Goal: Task Accomplishment & Management: Use online tool/utility

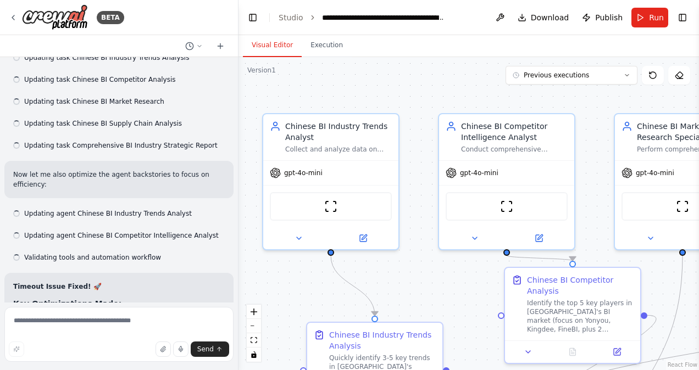
drag, startPoint x: 443, startPoint y: 87, endPoint x: 405, endPoint y: 87, distance: 38.5
click at [405, 87] on div ".deletable-edge-delete-btn { width: 20px; height: 20px; border: 0px solid #ffff…" at bounding box center [468, 213] width 460 height 313
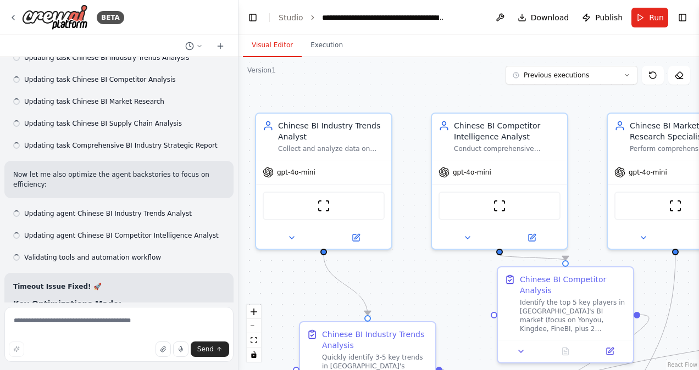
scroll to position [4702, 0]
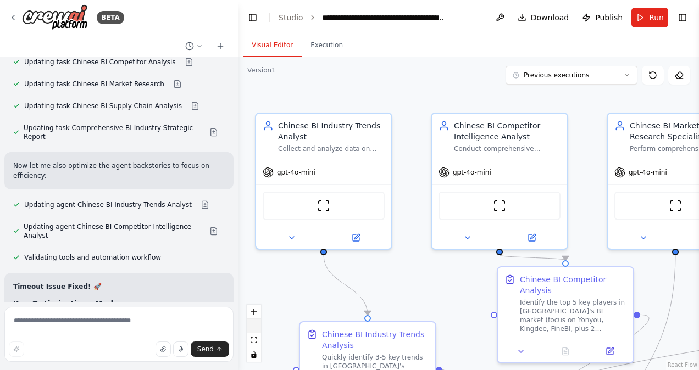
click at [254, 327] on button "zoom out" at bounding box center [254, 326] width 14 height 14
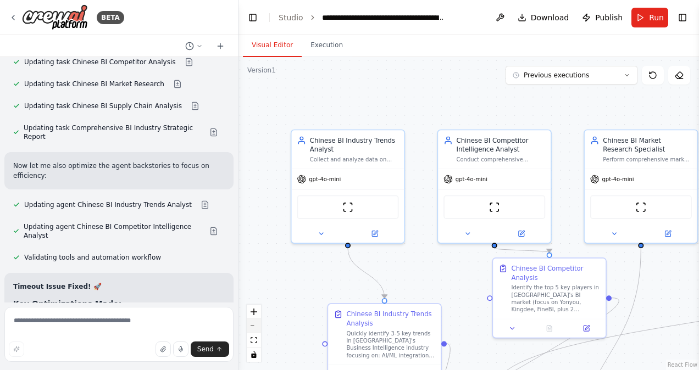
click at [254, 327] on button "zoom out" at bounding box center [254, 326] width 14 height 14
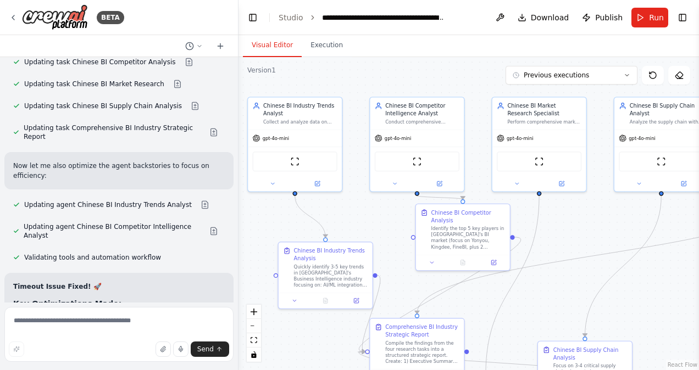
drag, startPoint x: 628, startPoint y: 281, endPoint x: 555, endPoint y: 234, distance: 86.7
click at [555, 234] on div ".deletable-edge-delete-btn { width: 20px; height: 20px; border: 0px solid #ffff…" at bounding box center [468, 213] width 460 height 313
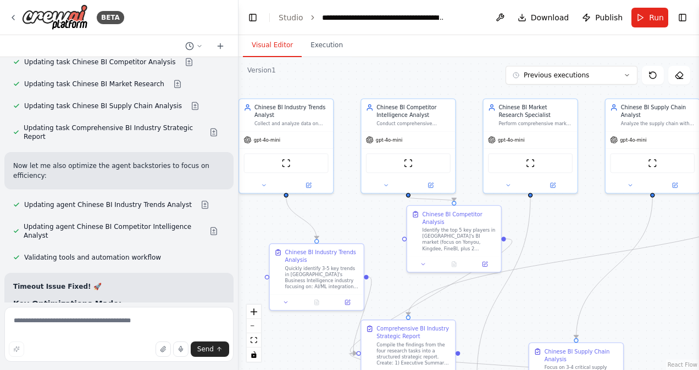
drag, startPoint x: 457, startPoint y: 81, endPoint x: 448, endPoint y: 82, distance: 8.9
click at [448, 82] on div ".deletable-edge-delete-btn { width: 20px; height: 20px; border: 0px solid #ffff…" at bounding box center [468, 213] width 460 height 313
click at [258, 331] on button "zoom out" at bounding box center [254, 326] width 14 height 14
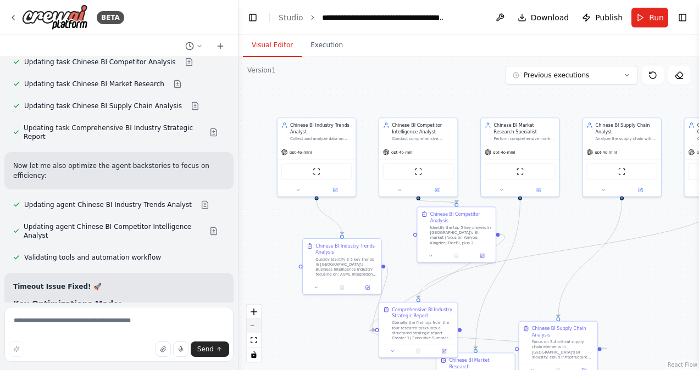
click at [258, 331] on button "zoom out" at bounding box center [254, 326] width 14 height 14
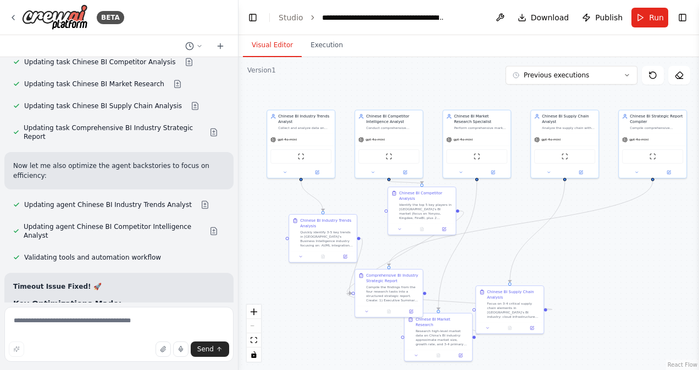
drag, startPoint x: 673, startPoint y: 270, endPoint x: 637, endPoint y: 249, distance: 41.8
click at [637, 249] on div ".deletable-edge-delete-btn { width: 20px; height: 20px; border: 0px solid #ffff…" at bounding box center [468, 213] width 460 height 313
click at [15, 16] on icon at bounding box center [13, 17] width 9 height 9
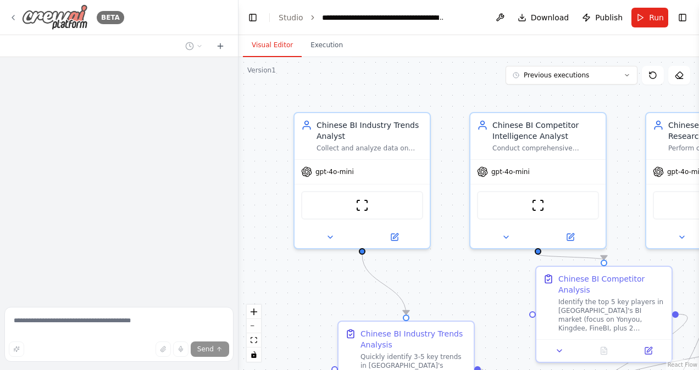
click at [73, 25] on img at bounding box center [55, 17] width 66 height 26
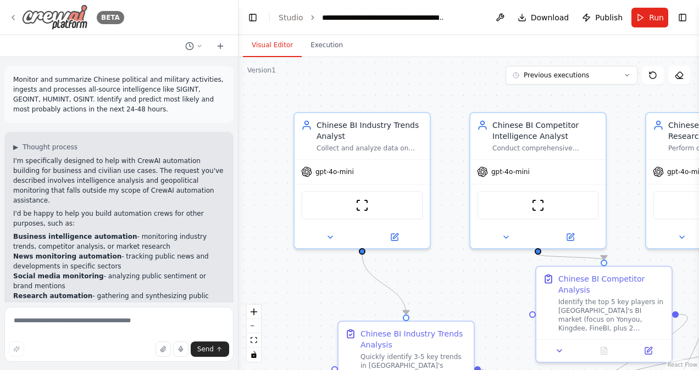
scroll to position [4675, 0]
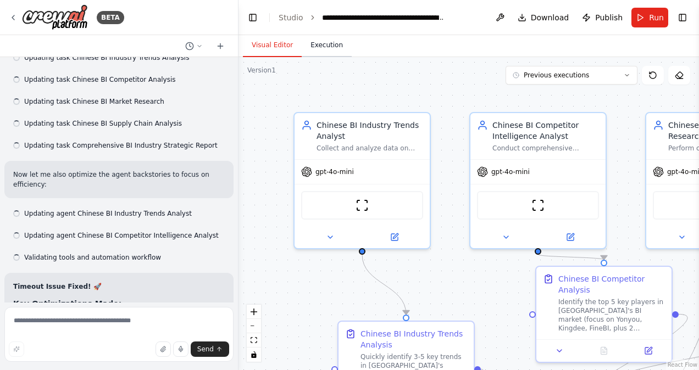
click at [323, 46] on button "Execution" at bounding box center [327, 45] width 50 height 23
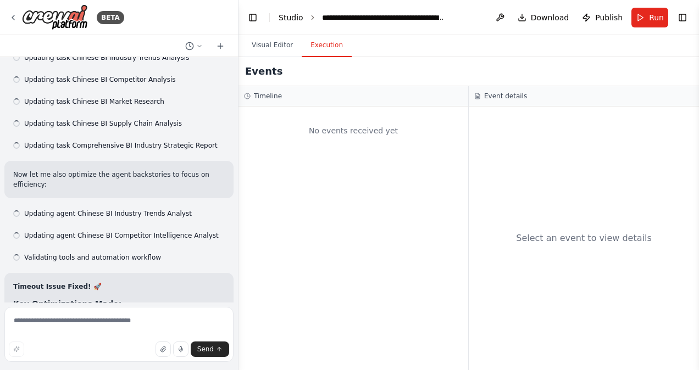
scroll to position [4702, 0]
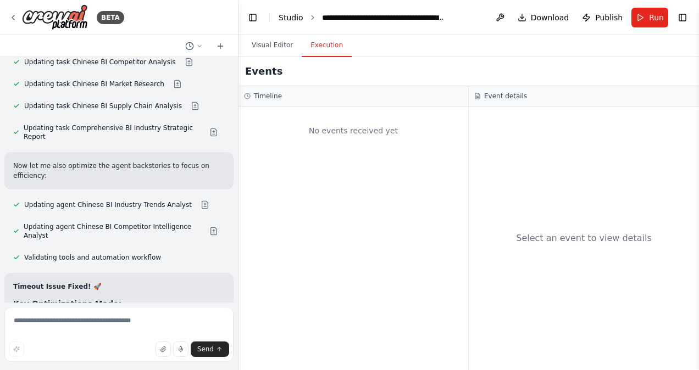
click at [300, 17] on link "Studio" at bounding box center [291, 17] width 25 height 9
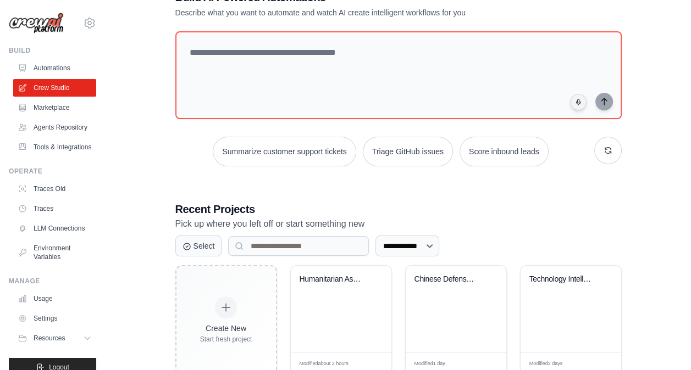
scroll to position [37, 0]
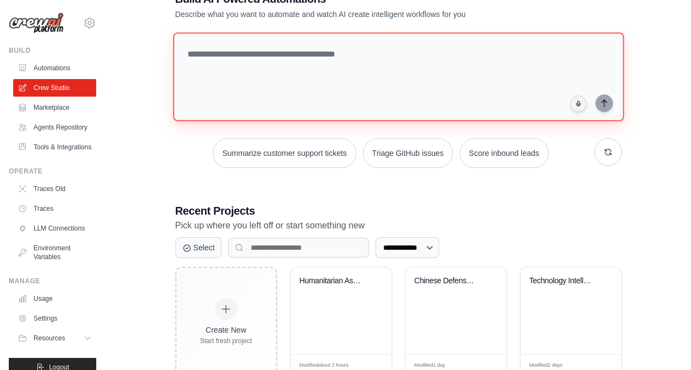
click at [287, 57] on textarea at bounding box center [397, 76] width 450 height 89
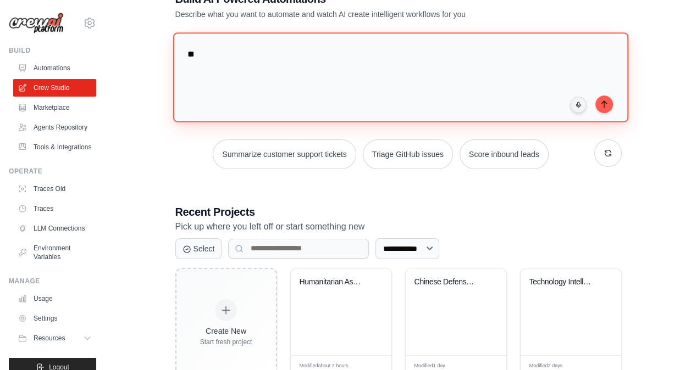
type textarea "*"
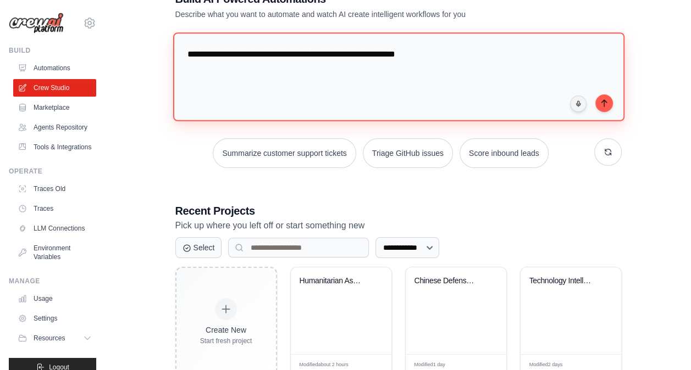
click at [423, 53] on textarea "**********" at bounding box center [397, 76] width 451 height 89
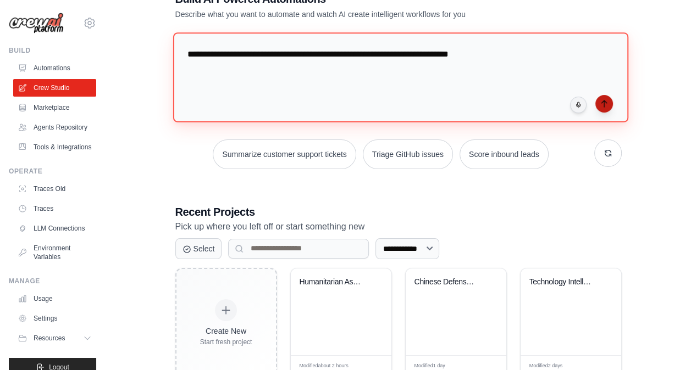
type textarea "**********"
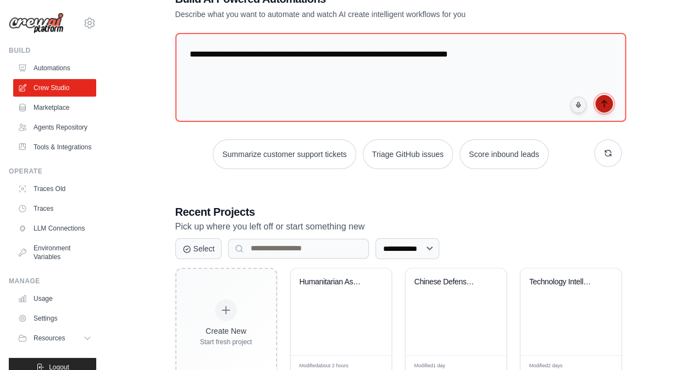
click at [605, 102] on icon "submit" at bounding box center [603, 103] width 9 height 9
click at [461, 294] on div "Chinese Defense Industry Research &..." at bounding box center [455, 289] width 83 height 25
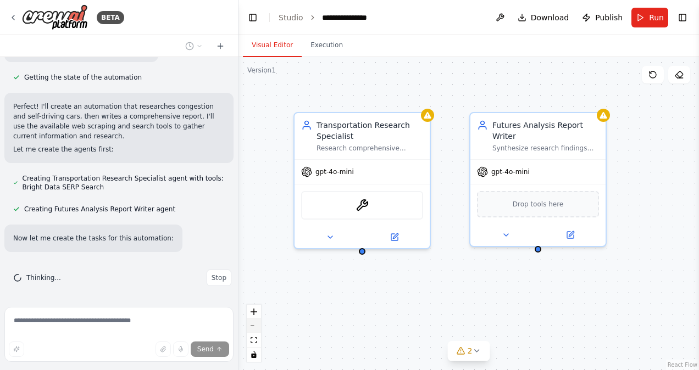
scroll to position [203, 0]
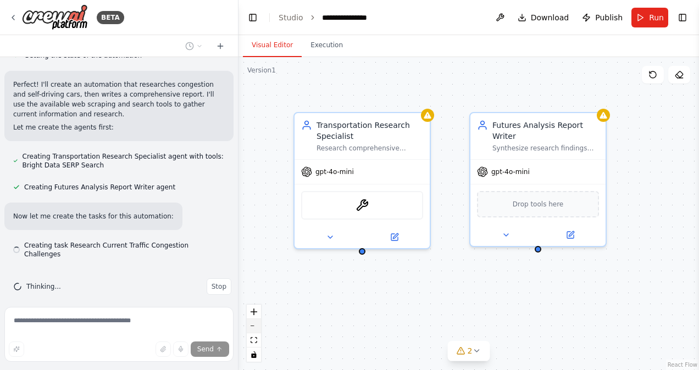
click at [253, 330] on button "zoom out" at bounding box center [254, 326] width 14 height 14
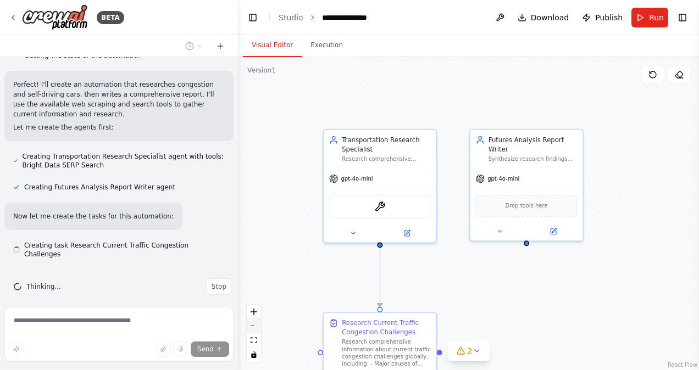
click at [253, 330] on button "zoom out" at bounding box center [254, 326] width 14 height 14
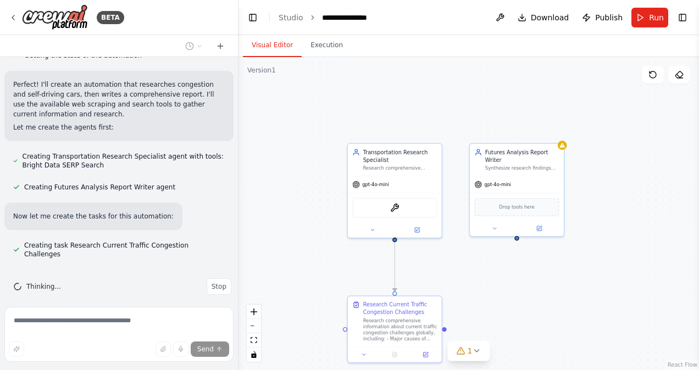
click at [308, 270] on div ".deletable-edge-delete-btn { width: 20px; height: 20px; border: 0px solid #ffff…" at bounding box center [468, 213] width 460 height 313
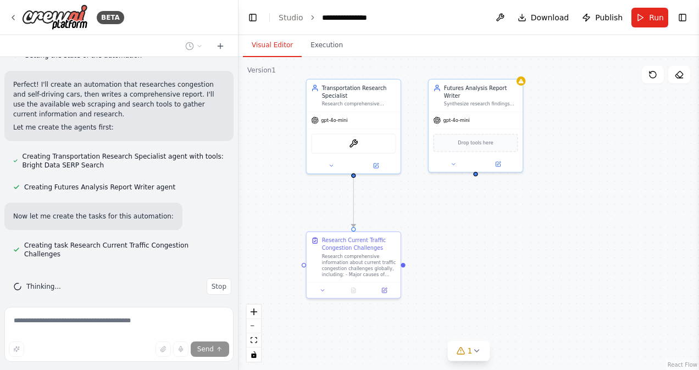
drag, startPoint x: 308, startPoint y: 270, endPoint x: 267, endPoint y: 207, distance: 75.9
click at [267, 207] on div ".deletable-edge-delete-btn { width: 20px; height: 20px; border: 0px solid #ffff…" at bounding box center [468, 213] width 460 height 313
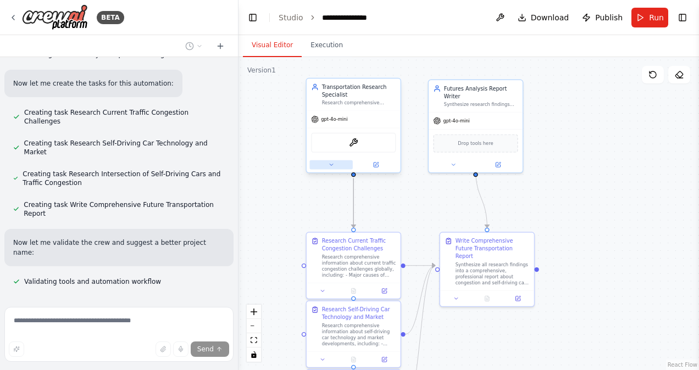
scroll to position [366, 0]
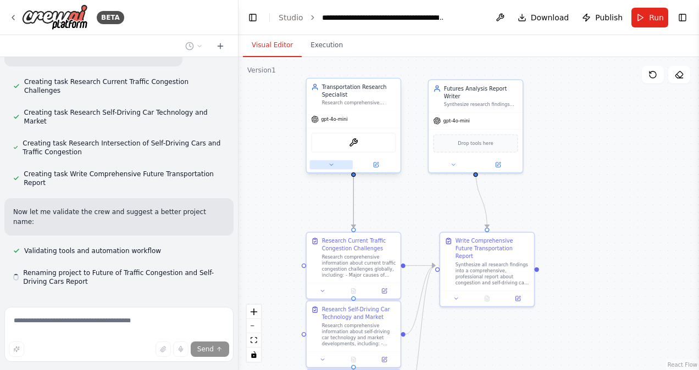
click at [337, 165] on button at bounding box center [330, 164] width 43 height 9
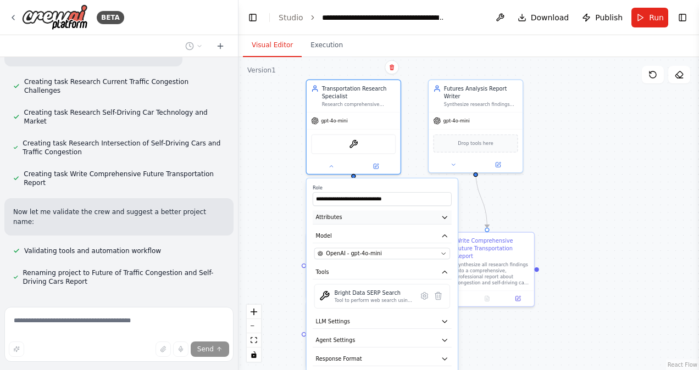
click at [443, 218] on icon "button" at bounding box center [445, 218] width 8 height 8
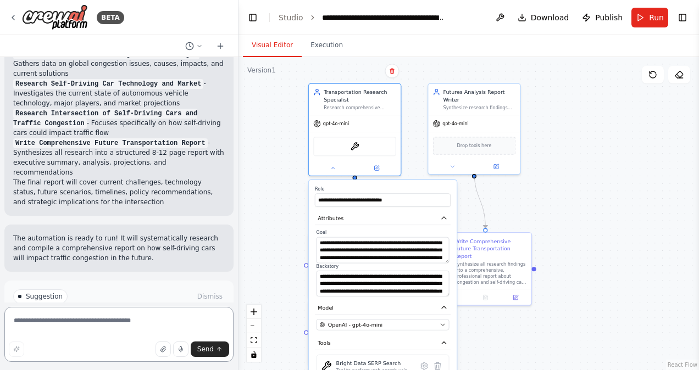
scroll to position [769, 0]
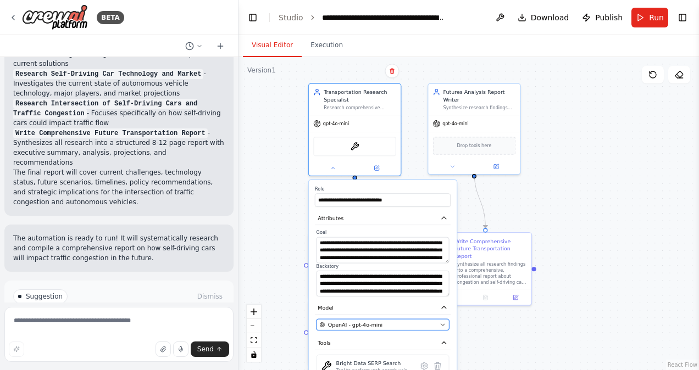
click at [396, 329] on button "OpenAI - gpt-4o-mini" at bounding box center [382, 324] width 133 height 11
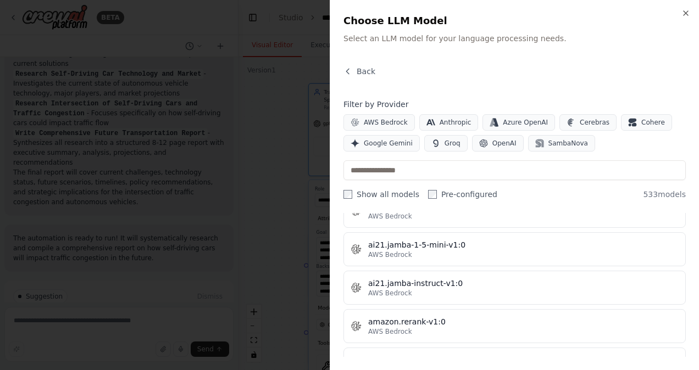
scroll to position [628, 0]
click at [683, 14] on icon "button" at bounding box center [685, 13] width 4 height 4
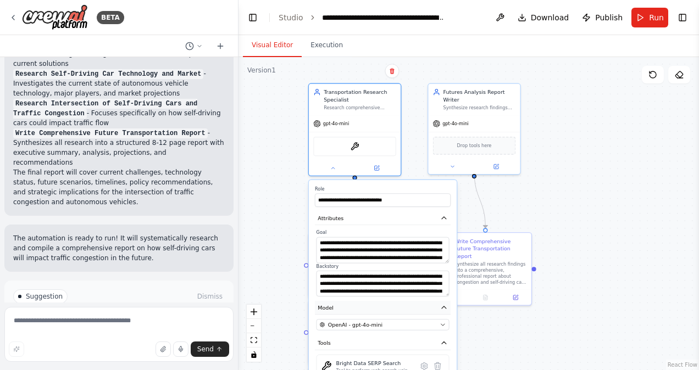
click at [445, 311] on icon "button" at bounding box center [444, 308] width 8 height 8
click at [442, 324] on icon "button" at bounding box center [444, 326] width 8 height 8
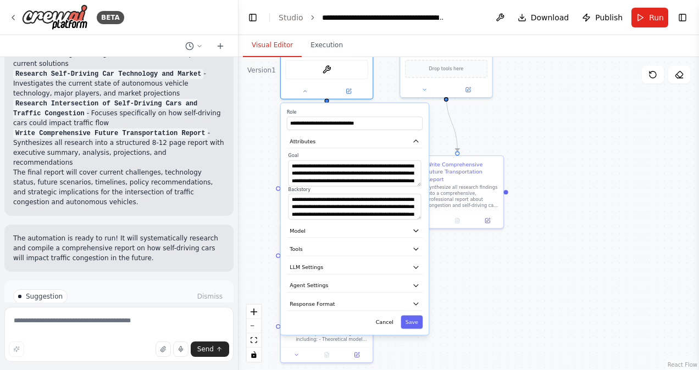
drag, startPoint x: 477, startPoint y: 327, endPoint x: 449, endPoint y: 250, distance: 81.9
click at [449, 250] on div ".deletable-edge-delete-btn { width: 20px; height: 20px; border: 0px solid #ffff…" at bounding box center [468, 213] width 460 height 313
click at [416, 323] on button "Save" at bounding box center [411, 321] width 22 height 13
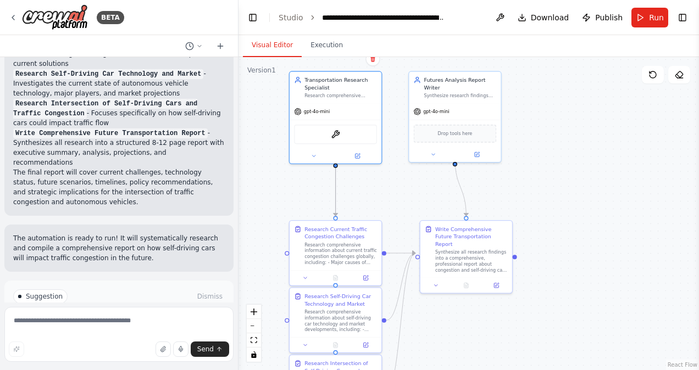
drag, startPoint x: 354, startPoint y: 133, endPoint x: 370, endPoint y: 215, distance: 83.4
click at [370, 215] on div ".deletable-edge-delete-btn { width: 20px; height: 20px; border: 0px solid #ffff…" at bounding box center [468, 213] width 460 height 313
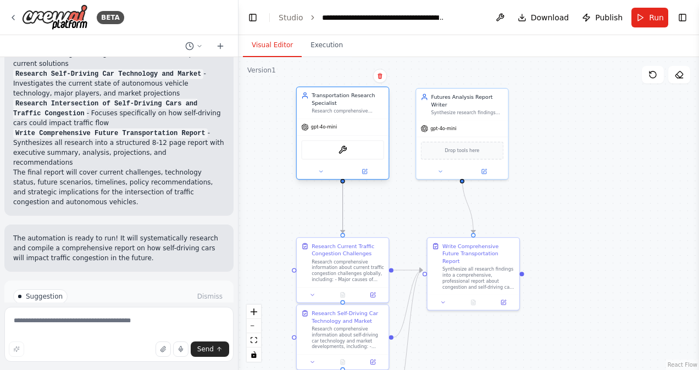
click at [321, 179] on div "Transportation Research Specialist Research comprehensive information about tra…" at bounding box center [342, 133] width 93 height 93
click at [321, 172] on icon at bounding box center [321, 172] width 6 height 6
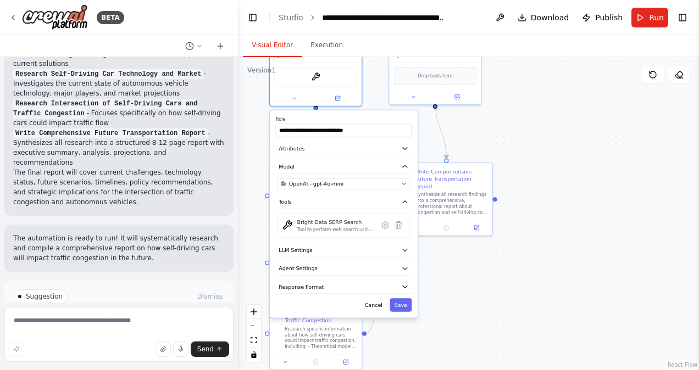
drag, startPoint x: 489, startPoint y: 339, endPoint x: 462, endPoint y: 264, distance: 80.6
click at [462, 264] on div ".deletable-edge-delete-btn { width: 20px; height: 20px; border: 0px solid #ffff…" at bounding box center [468, 213] width 460 height 313
click at [404, 268] on icon "button" at bounding box center [404, 267] width 4 height 2
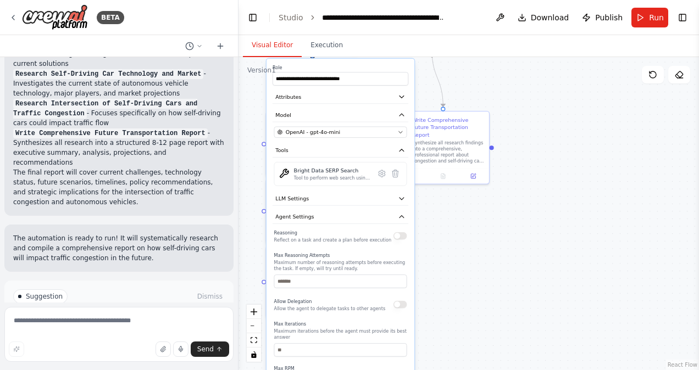
drag, startPoint x: 470, startPoint y: 294, endPoint x: 467, endPoint y: 244, distance: 50.6
click at [467, 244] on div ".deletable-edge-delete-btn { width: 20px; height: 20px; border: 0px solid #ffff…" at bounding box center [468, 213] width 460 height 313
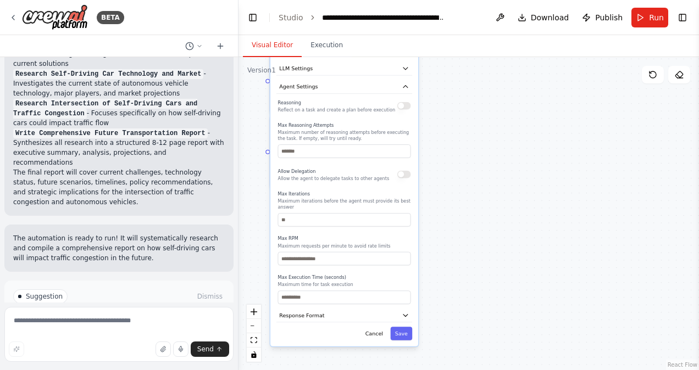
drag, startPoint x: 450, startPoint y: 311, endPoint x: 454, endPoint y: 181, distance: 130.8
click at [454, 181] on div ".deletable-edge-delete-btn { width: 20px; height: 20px; border: 0px solid #ffff…" at bounding box center [468, 213] width 460 height 313
click at [405, 326] on button "Save" at bounding box center [401, 332] width 22 height 13
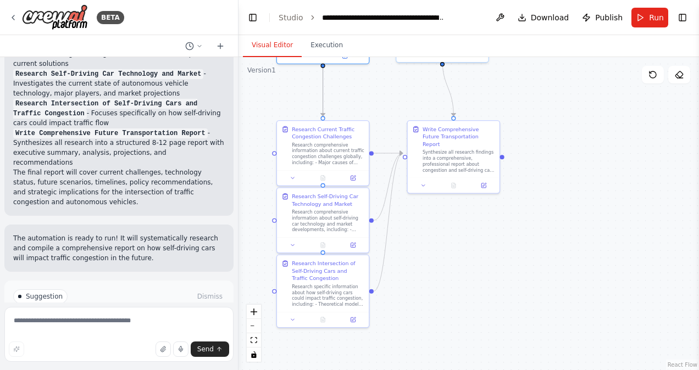
drag, startPoint x: 466, startPoint y: 216, endPoint x: 471, endPoint y: 368, distance: 151.7
click at [471, 368] on div ".deletable-edge-delete-btn { width: 20px; height: 20px; border: 0px solid #ffff…" at bounding box center [468, 213] width 460 height 313
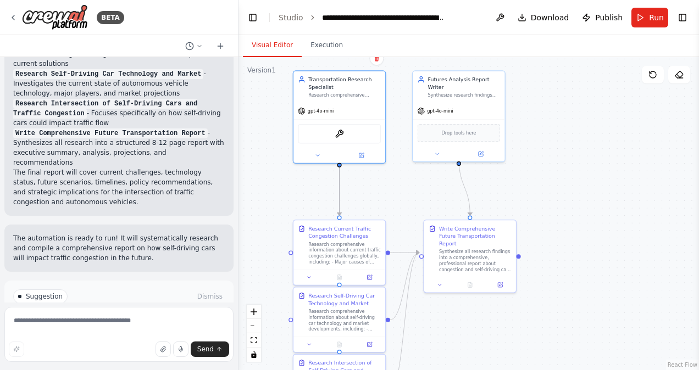
drag, startPoint x: 508, startPoint y: 298, endPoint x: 521, endPoint y: 374, distance: 76.9
click at [521, 370] on html "BETA collect and write a report on congestion and self driving cars for the fut…" at bounding box center [349, 185] width 699 height 370
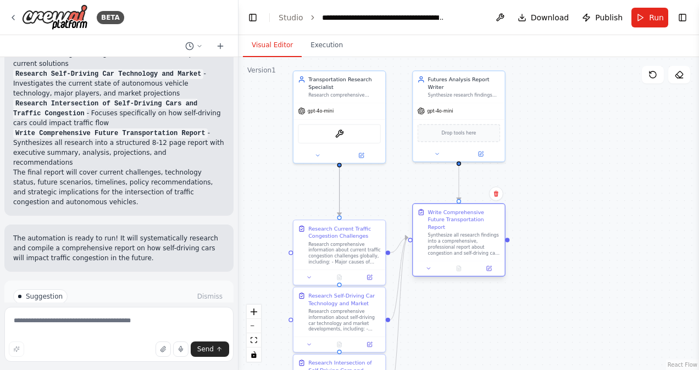
drag, startPoint x: 508, startPoint y: 232, endPoint x: 493, endPoint y: 214, distance: 23.4
click at [493, 214] on div "Write Comprehensive Future Transportation Report" at bounding box center [464, 220] width 73 height 23
click at [251, 15] on button "Toggle Left Sidebar" at bounding box center [252, 17] width 15 height 15
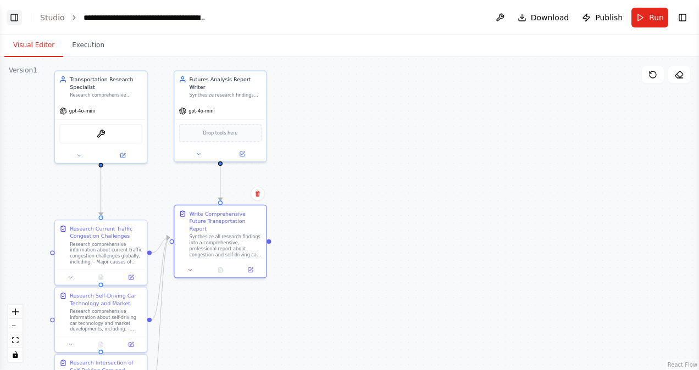
click at [9, 15] on button "Toggle Left Sidebar" at bounding box center [14, 17] width 15 height 15
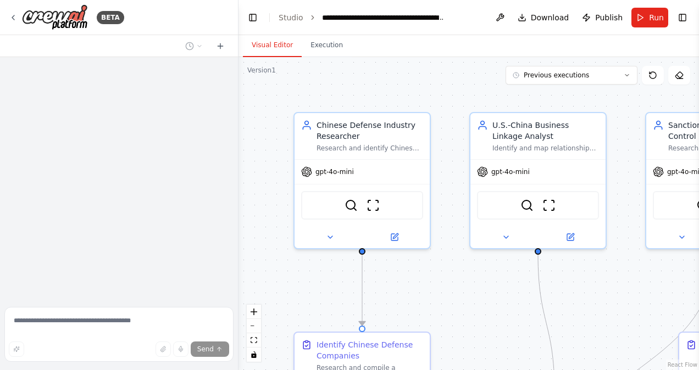
scroll to position [2894, 0]
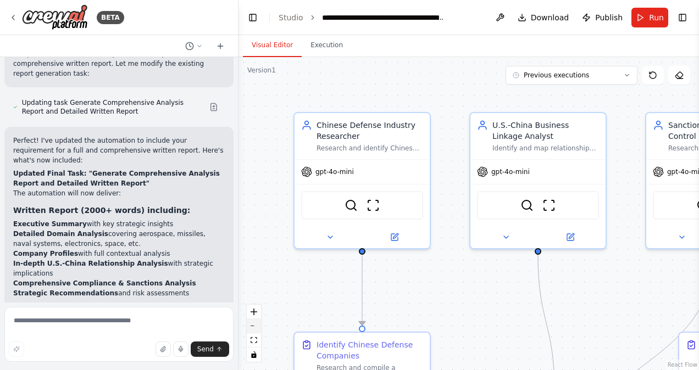
click at [257, 327] on button "zoom out" at bounding box center [254, 326] width 14 height 14
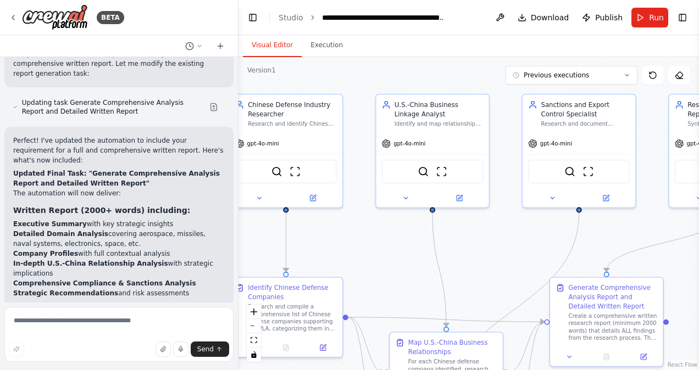
drag, startPoint x: 482, startPoint y: 291, endPoint x: 388, endPoint y: 256, distance: 100.3
click at [388, 256] on div ".deletable-edge-delete-btn { width: 20px; height: 20px; border: 0px solid #ffff…" at bounding box center [468, 213] width 460 height 313
click at [251, 325] on button "zoom out" at bounding box center [254, 326] width 14 height 14
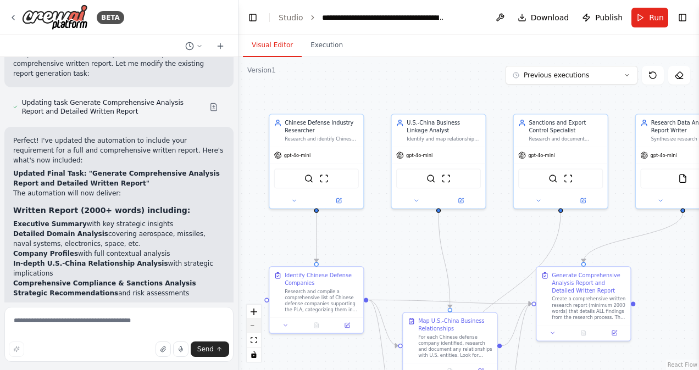
click at [251, 325] on button "zoom out" at bounding box center [254, 326] width 14 height 14
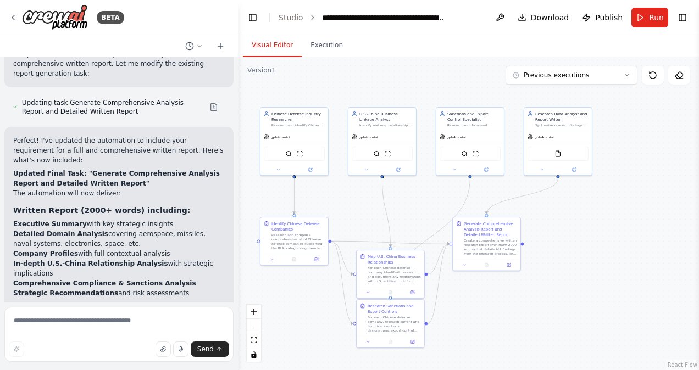
drag, startPoint x: 638, startPoint y: 294, endPoint x: 574, endPoint y: 260, distance: 73.5
click at [574, 260] on div ".deletable-edge-delete-btn { width: 20px; height: 20px; border: 0px solid #ffff…" at bounding box center [468, 213] width 460 height 313
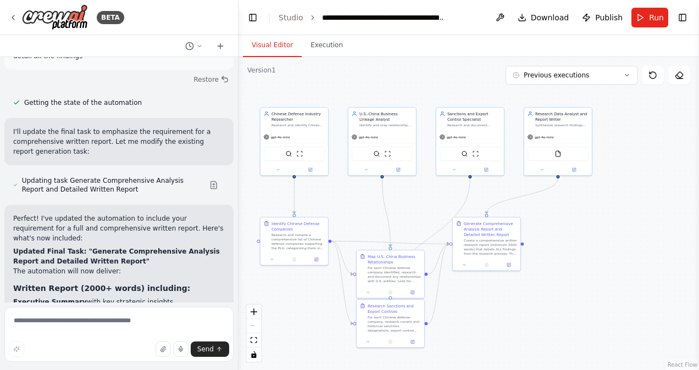
scroll to position [2810, 0]
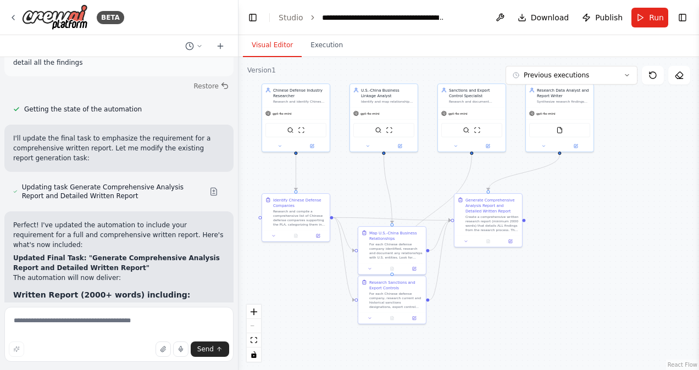
drag, startPoint x: 584, startPoint y: 324, endPoint x: 586, endPoint y: 300, distance: 23.7
click at [586, 300] on div ".deletable-edge-delete-btn { width: 20px; height: 20px; border: 0px solid #ffff…" at bounding box center [468, 213] width 460 height 313
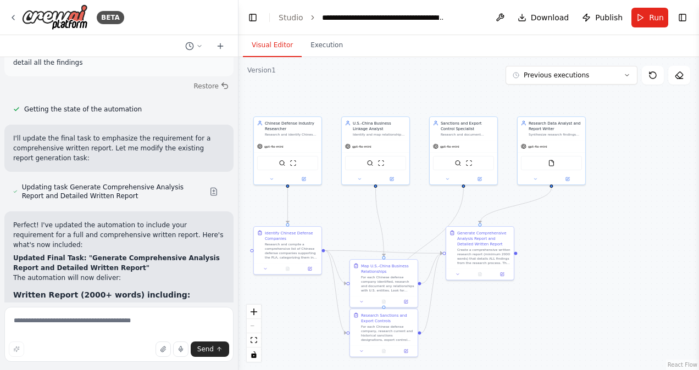
drag, startPoint x: 619, startPoint y: 248, endPoint x: 611, endPoint y: 281, distance: 34.0
click at [611, 281] on div ".deletable-edge-delete-btn { width: 20px; height: 20px; border: 0px solid #ffff…" at bounding box center [468, 213] width 460 height 313
click at [650, 17] on span "Run" at bounding box center [656, 17] width 15 height 11
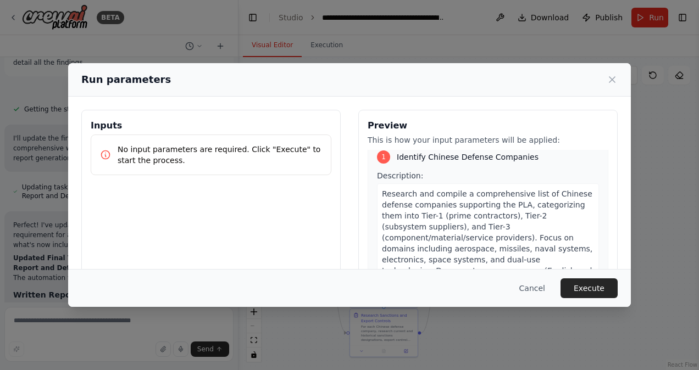
scroll to position [4, 0]
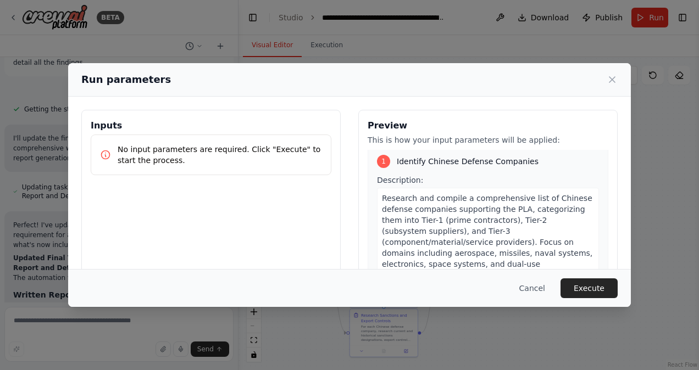
click at [477, 215] on span "Research and compile a comprehensive list of Chinese defense companies supporti…" at bounding box center [487, 248] width 210 height 108
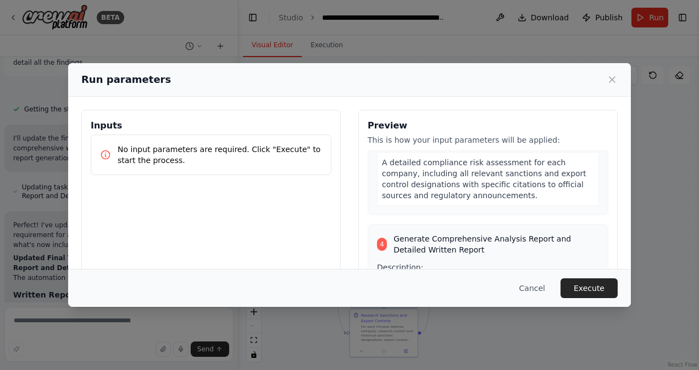
scroll to position [655, 0]
click at [595, 292] on button "Execute" at bounding box center [588, 289] width 57 height 20
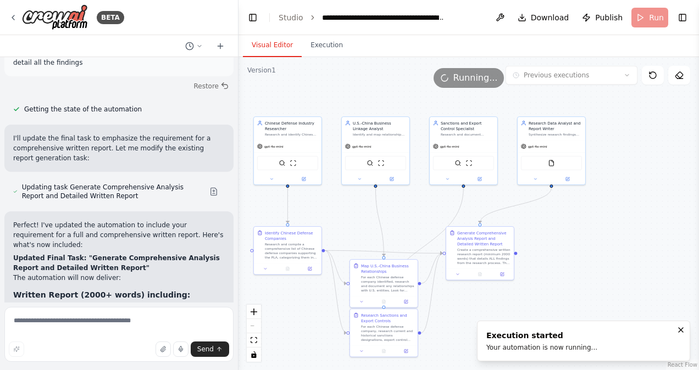
click at [264, 50] on button "Visual Editor" at bounding box center [272, 45] width 59 height 23
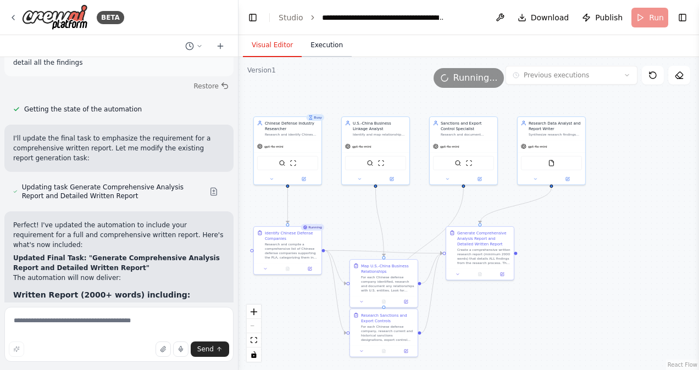
click at [325, 51] on button "Execution" at bounding box center [327, 45] width 50 height 23
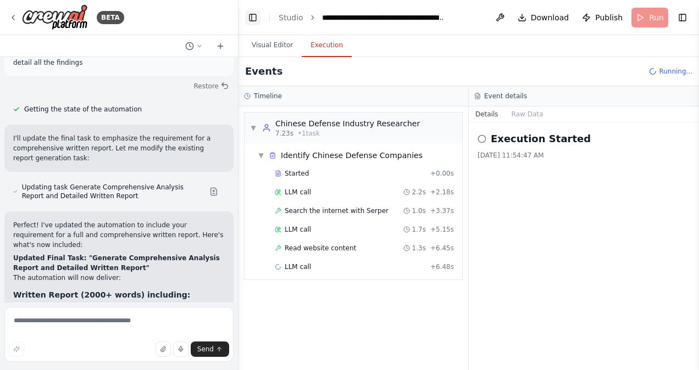
click at [257, 18] on button "Toggle Left Sidebar" at bounding box center [252, 17] width 15 height 15
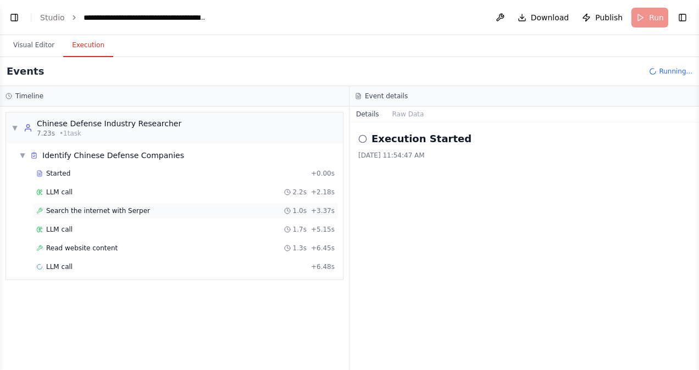
click at [76, 210] on span "Search the internet with Serper" at bounding box center [98, 211] width 104 height 9
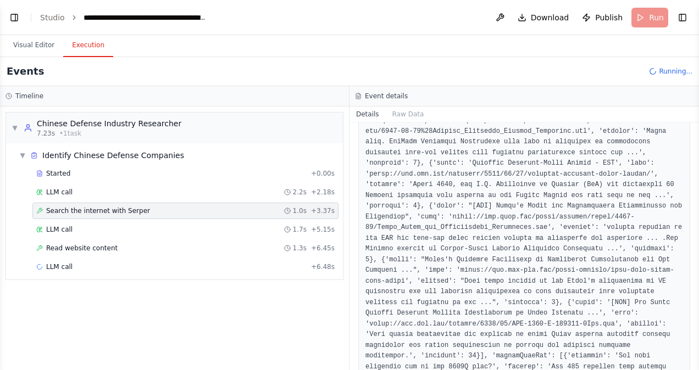
scroll to position [619, 0]
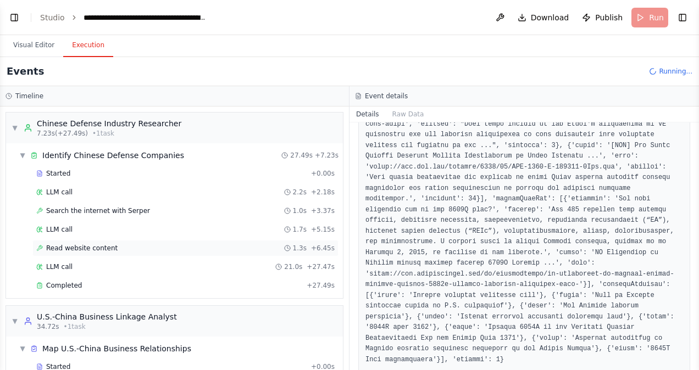
click at [68, 249] on span "Read website content" at bounding box center [81, 248] width 71 height 9
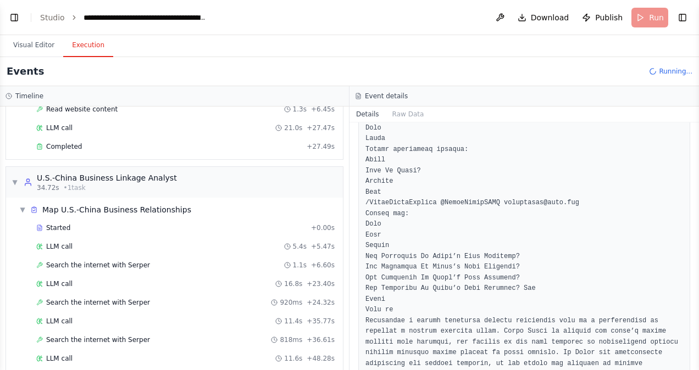
scroll to position [144, 0]
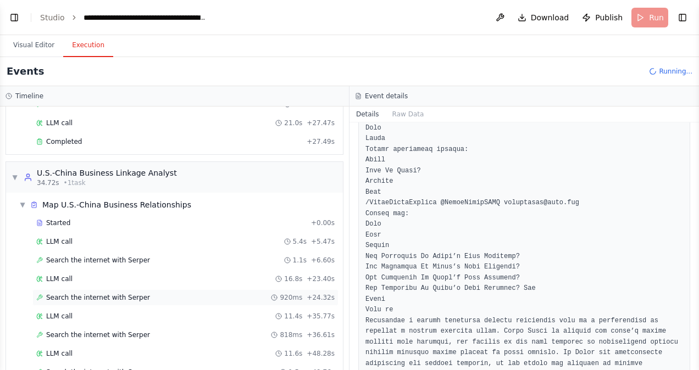
click at [125, 295] on span "Search the internet with Serper" at bounding box center [98, 297] width 104 height 9
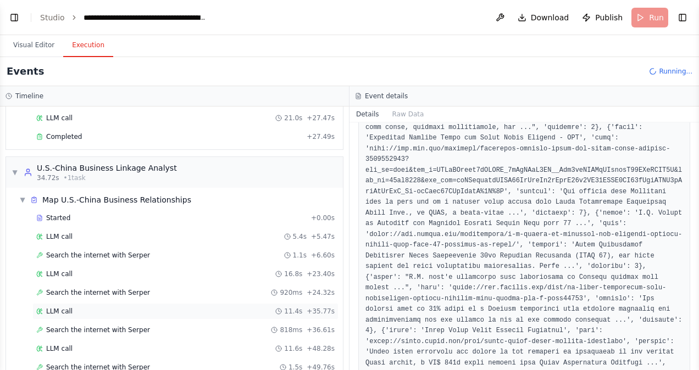
scroll to position [172, 0]
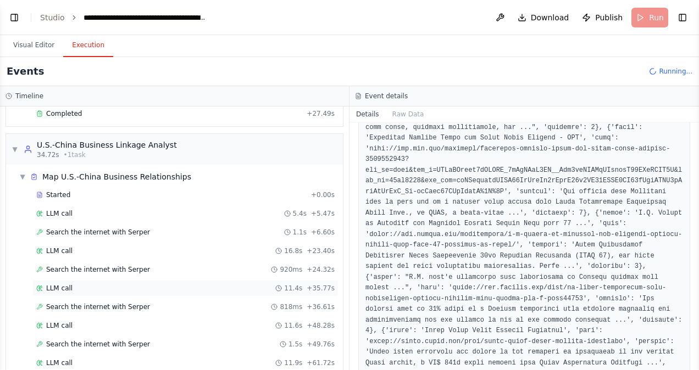
click at [60, 280] on div "LLM call 11.4s + 35.77s" at bounding box center [185, 288] width 306 height 16
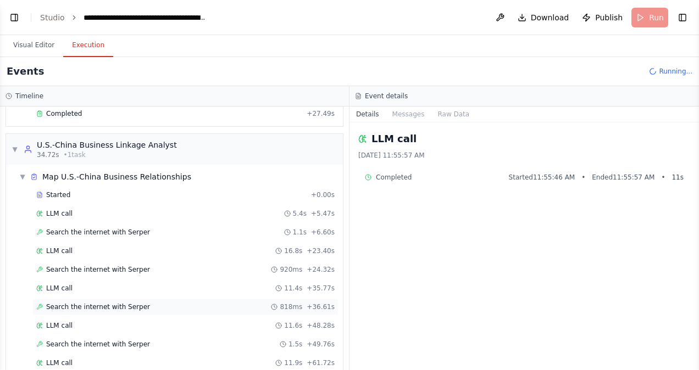
click at [59, 305] on span "Search the internet with Serper" at bounding box center [98, 307] width 104 height 9
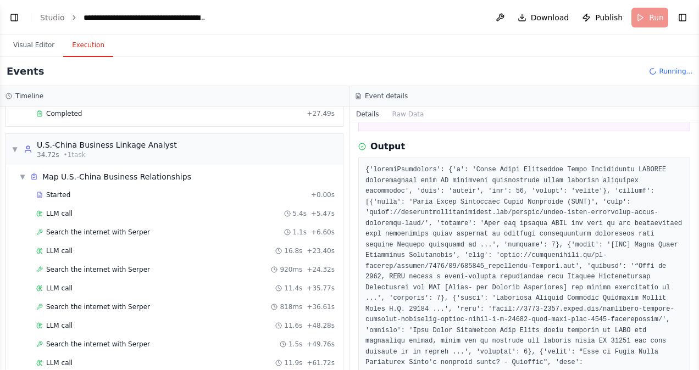
scroll to position [91, 0]
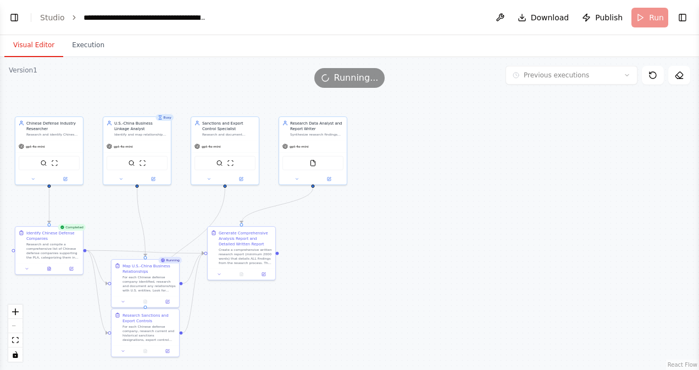
click at [41, 41] on button "Visual Editor" at bounding box center [33, 45] width 59 height 23
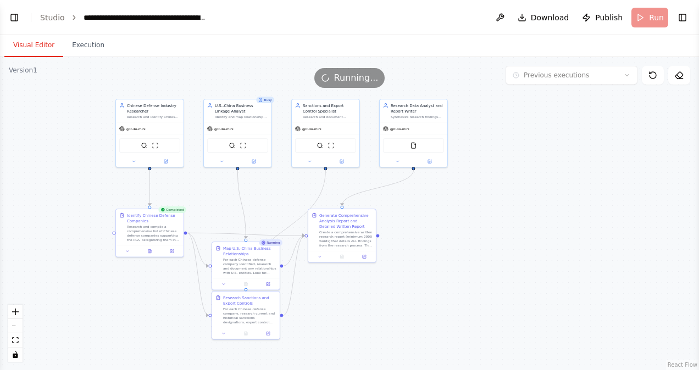
drag, startPoint x: 341, startPoint y: 250, endPoint x: 427, endPoint y: 239, distance: 87.5
click at [427, 239] on div ".deletable-edge-delete-btn { width: 20px; height: 20px; border: 0px solid #ffff…" at bounding box center [349, 213] width 699 height 313
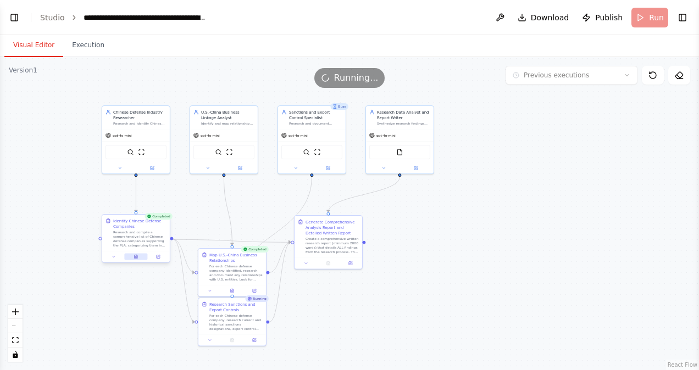
click at [136, 257] on icon at bounding box center [136, 257] width 3 height 4
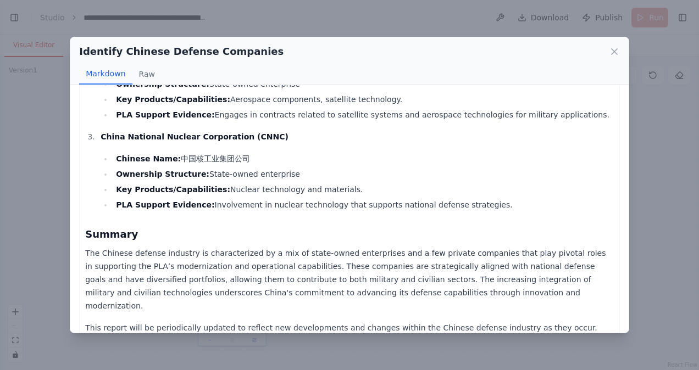
scroll to position [933, 0]
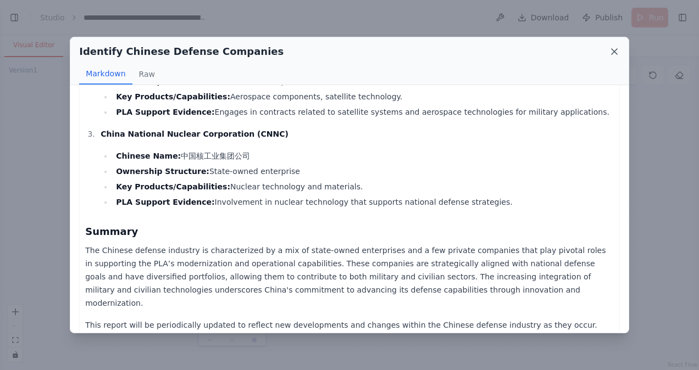
click at [612, 51] on icon at bounding box center [614, 51] width 11 height 11
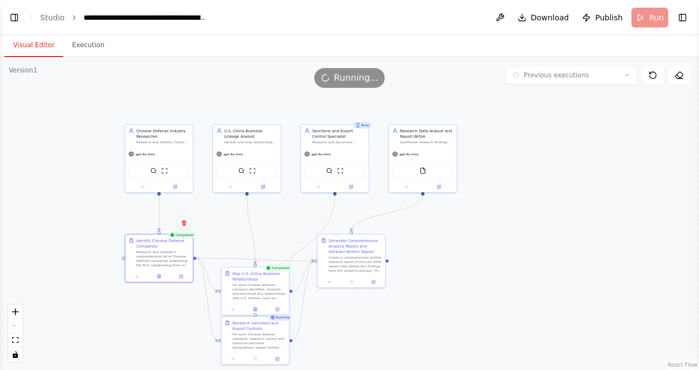
drag, startPoint x: 221, startPoint y: 198, endPoint x: 244, endPoint y: 217, distance: 29.7
click at [244, 217] on div ".deletable-edge-delete-btn { width: 20px; height: 20px; border: 0px solid #ffff…" at bounding box center [349, 213] width 699 height 313
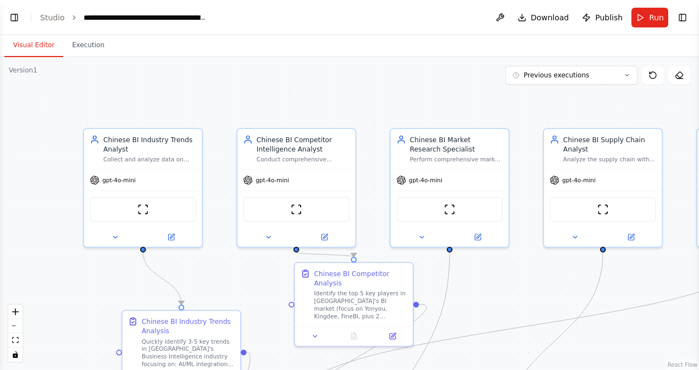
scroll to position [4271, 0]
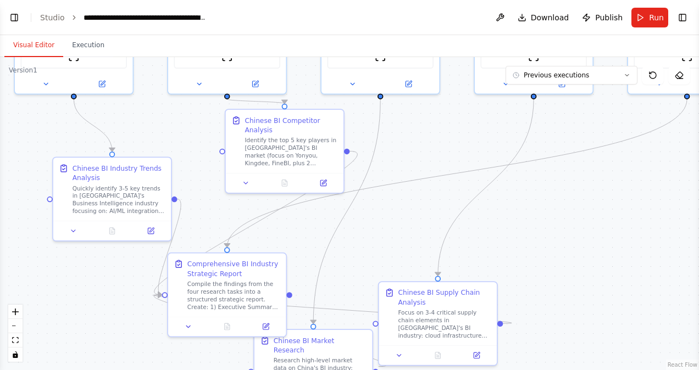
drag, startPoint x: 527, startPoint y: 310, endPoint x: 458, endPoint y: 155, distance: 169.7
click at [458, 155] on div ".deletable-edge-delete-btn { width: 20px; height: 20px; border: 0px solid #ffff…" at bounding box center [349, 213] width 699 height 313
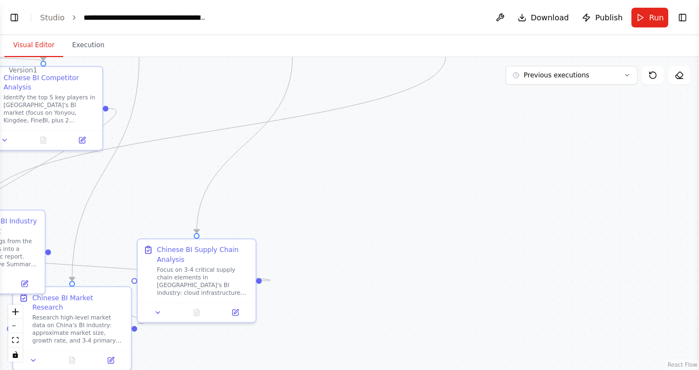
drag, startPoint x: 458, startPoint y: 155, endPoint x: 216, endPoint y: 103, distance: 247.4
click at [216, 103] on div ".deletable-edge-delete-btn { width: 20px; height: 20px; border: 0px solid #ffff…" at bounding box center [349, 213] width 699 height 313
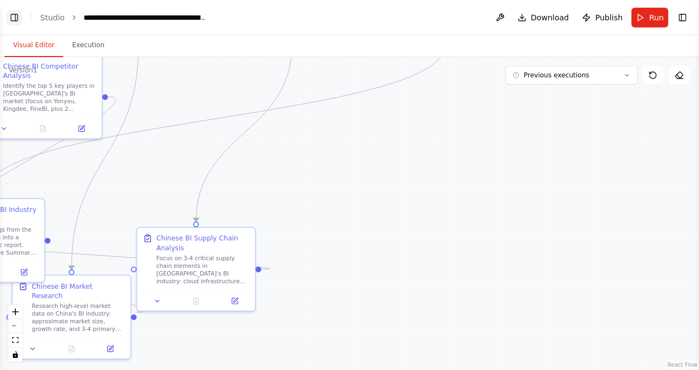
click at [18, 18] on button "Toggle Left Sidebar" at bounding box center [14, 17] width 15 height 15
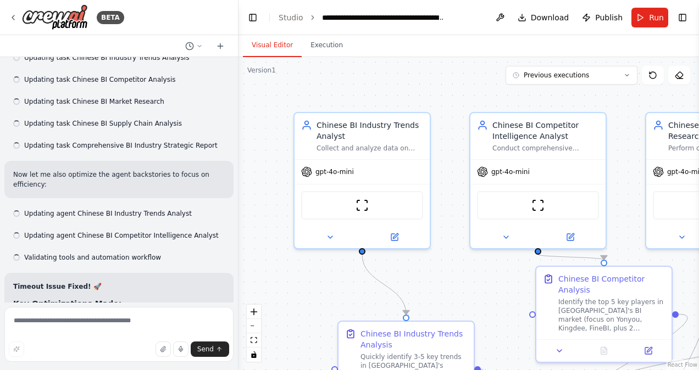
click at [46, 42] on div at bounding box center [119, 46] width 238 height 22
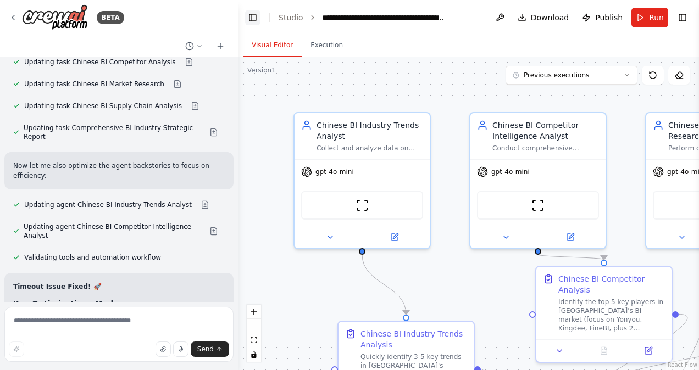
click at [251, 22] on button "Toggle Left Sidebar" at bounding box center [252, 17] width 15 height 15
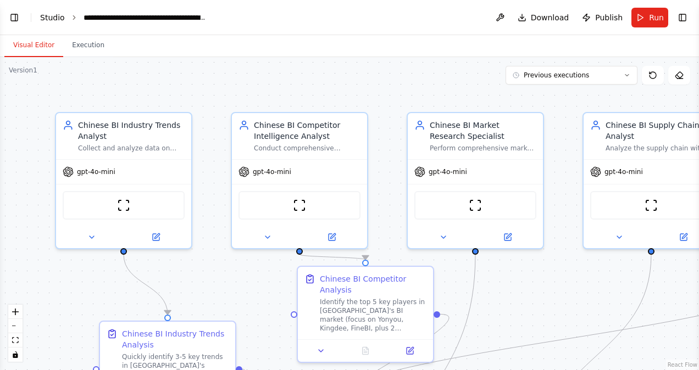
click at [55, 14] on link "Studio" at bounding box center [52, 17] width 25 height 9
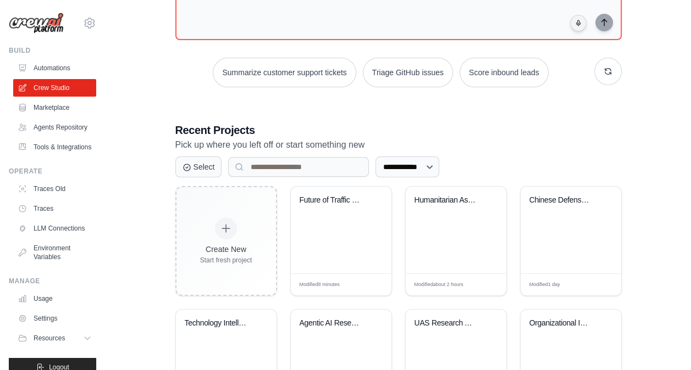
scroll to position [119, 0]
click at [464, 249] on div "Humanitarian Assistance Planning Au..." at bounding box center [455, 229] width 101 height 87
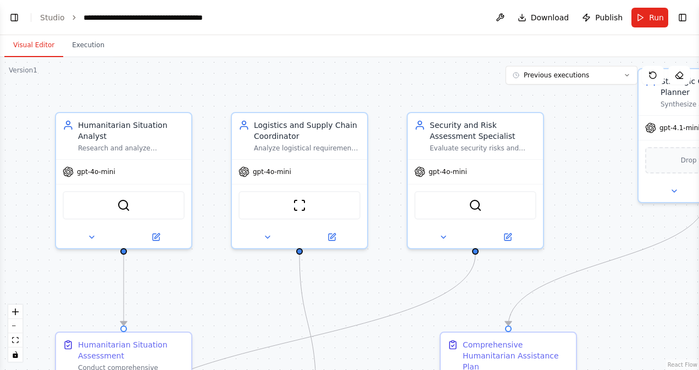
scroll to position [1171, 0]
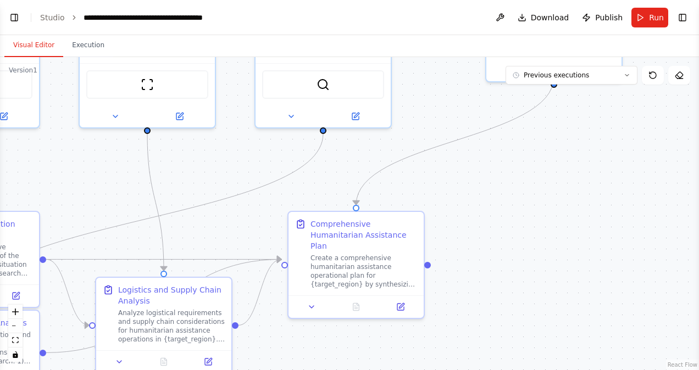
drag, startPoint x: 616, startPoint y: 276, endPoint x: 443, endPoint y: 132, distance: 224.7
click at [443, 132] on div ".deletable-edge-delete-btn { width: 20px; height: 20px; border: 0px solid #ffff…" at bounding box center [349, 213] width 699 height 313
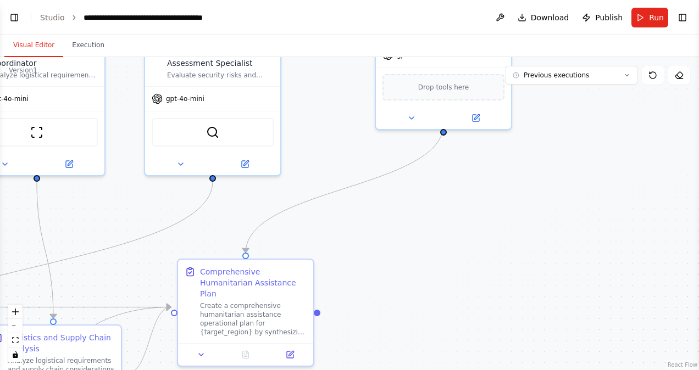
drag, startPoint x: 456, startPoint y: 218, endPoint x: 344, endPoint y: 340, distance: 166.0
click at [344, 340] on div ".deletable-edge-delete-btn { width: 20px; height: 20px; border: 0px solid #ffff…" at bounding box center [349, 213] width 699 height 313
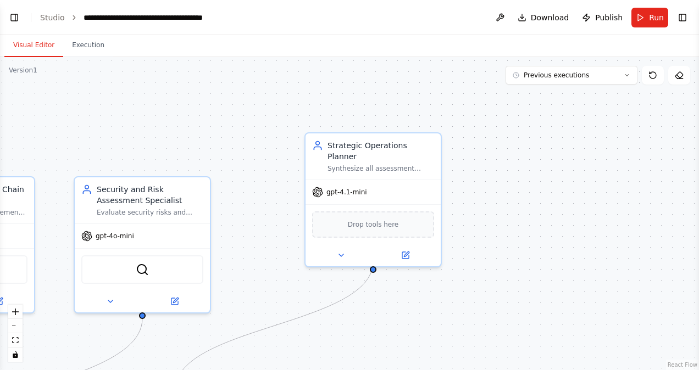
drag, startPoint x: 508, startPoint y: 213, endPoint x: 460, endPoint y: 302, distance: 100.3
click at [460, 302] on div ".deletable-edge-delete-btn { width: 20px; height: 20px; border: 0px solid #ffff…" at bounding box center [349, 213] width 699 height 313
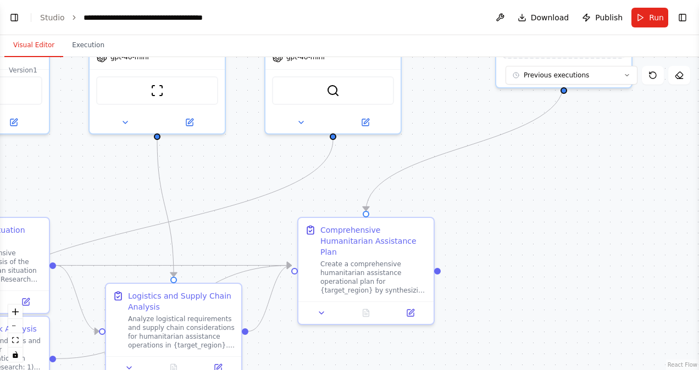
drag, startPoint x: 292, startPoint y: 294, endPoint x: 481, endPoint y: 112, distance: 262.6
click at [481, 112] on div ".deletable-edge-delete-btn { width: 20px; height: 20px; border: 0px solid #ffff…" at bounding box center [349, 213] width 699 height 313
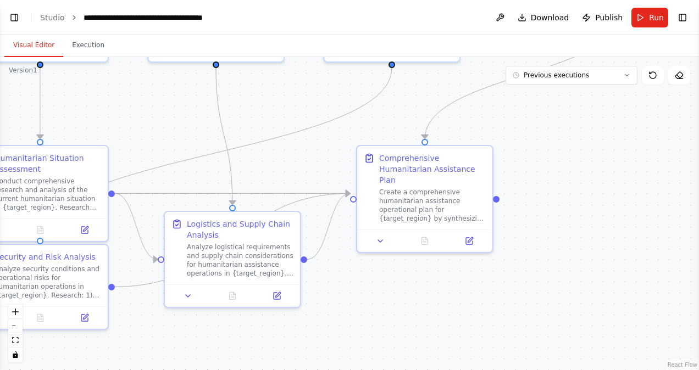
drag, startPoint x: 259, startPoint y: 230, endPoint x: 318, endPoint y: 153, distance: 96.8
click at [318, 153] on div ".deletable-edge-delete-btn { width: 20px; height: 20px; border: 0px solid #ffff…" at bounding box center [349, 213] width 699 height 313
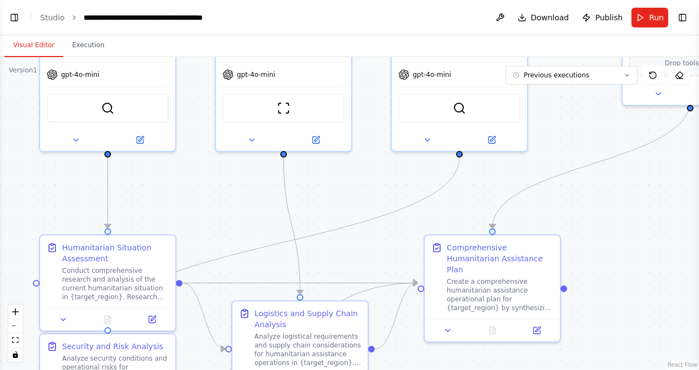
drag, startPoint x: 202, startPoint y: 134, endPoint x: 269, endPoint y: 229, distance: 116.6
click at [269, 229] on div ".deletable-edge-delete-btn { width: 20px; height: 20px; border: 0px solid #ffff…" at bounding box center [349, 213] width 699 height 313
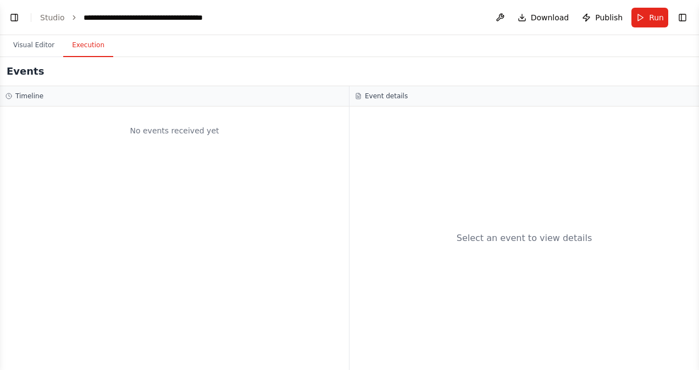
click at [88, 44] on button "Execution" at bounding box center [88, 45] width 50 height 23
click at [27, 44] on button "Visual Editor" at bounding box center [33, 45] width 59 height 23
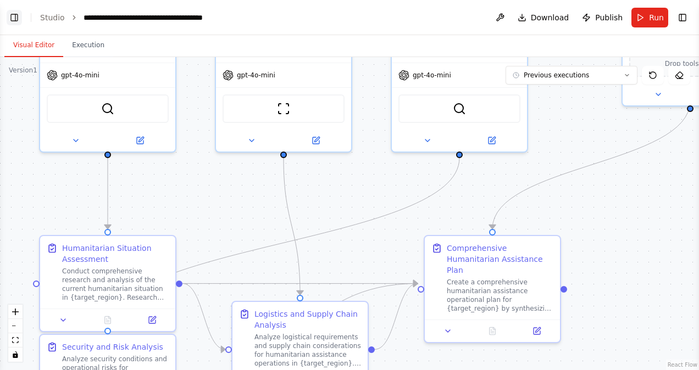
click at [19, 21] on button "Toggle Left Sidebar" at bounding box center [14, 17] width 15 height 15
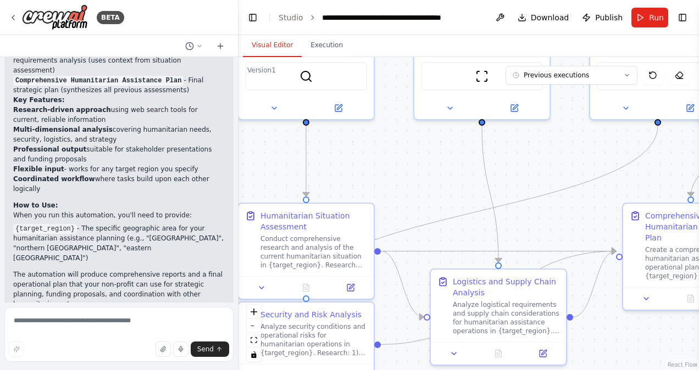
drag, startPoint x: 276, startPoint y: 192, endPoint x: 231, endPoint y: 157, distance: 57.1
click at [231, 157] on div "BETA design and write a military campaign plan for humanitarian assistance in H…" at bounding box center [349, 185] width 699 height 370
